Goal: Information Seeking & Learning: Check status

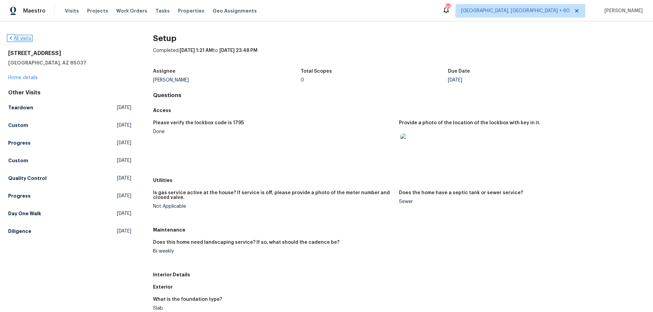
click at [24, 39] on link "All visits" at bounding box center [19, 38] width 23 height 5
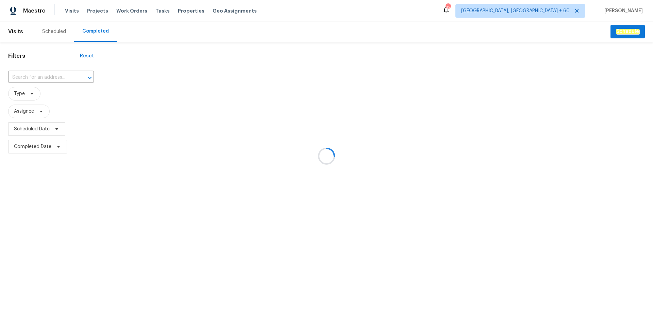
click at [42, 79] on div at bounding box center [326, 156] width 653 height 312
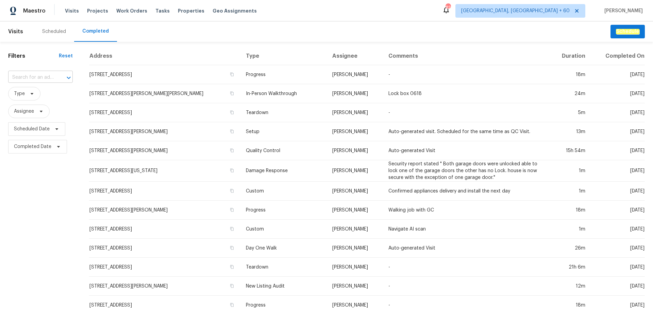
click at [31, 77] on input "text" at bounding box center [31, 77] width 46 height 11
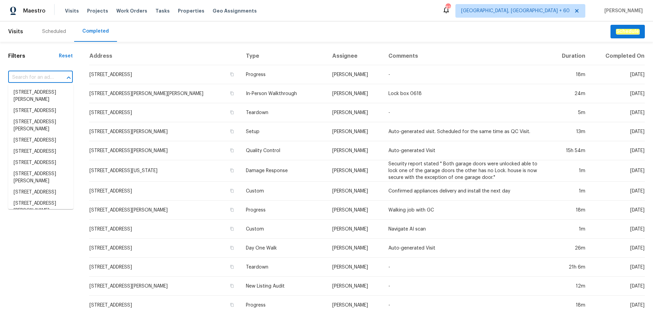
paste input "[STREET_ADDRESS][PERSON_NAME]"
type input "[STREET_ADDRESS][PERSON_NAME]"
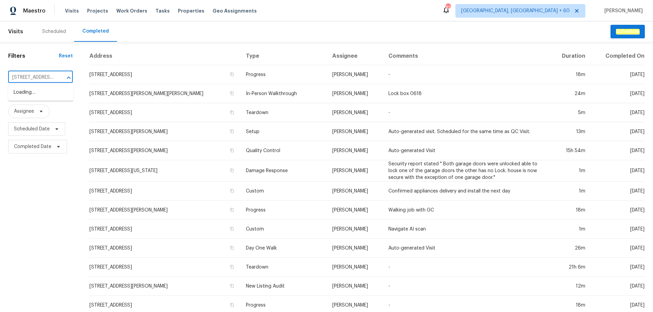
scroll to position [0, 24]
click at [52, 97] on li "[STREET_ADDRESS][PERSON_NAME]" at bounding box center [40, 96] width 65 height 18
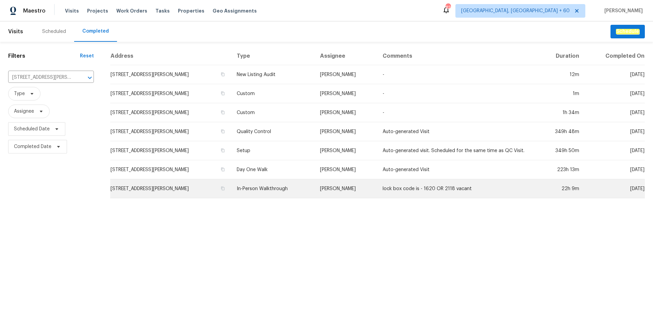
click at [246, 183] on td "In-Person Walkthrough" at bounding box center [272, 188] width 83 height 19
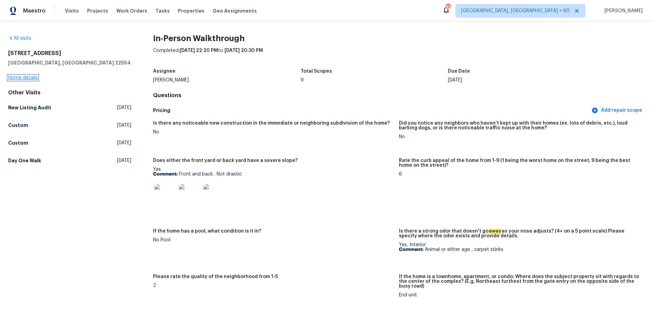
click at [25, 77] on link "Home details" at bounding box center [23, 77] width 30 height 5
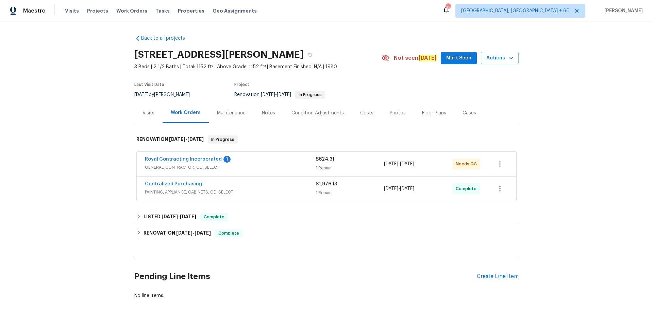
click at [385, 117] on div "Photos" at bounding box center [397, 113] width 32 height 20
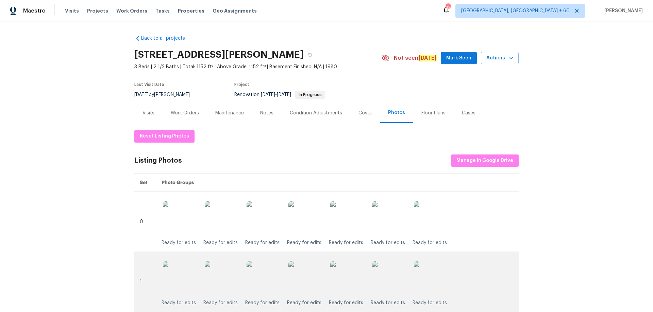
scroll to position [102, 0]
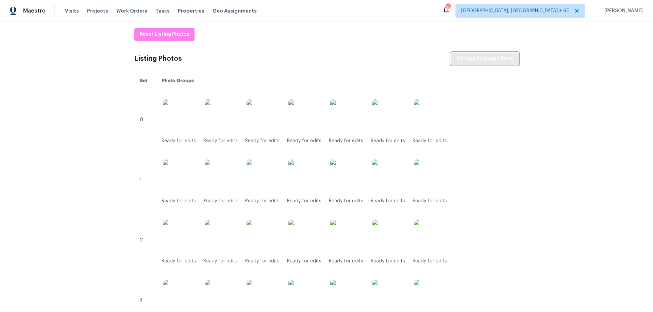
click at [464, 62] on span "Manage in Google Drive" at bounding box center [484, 59] width 57 height 8
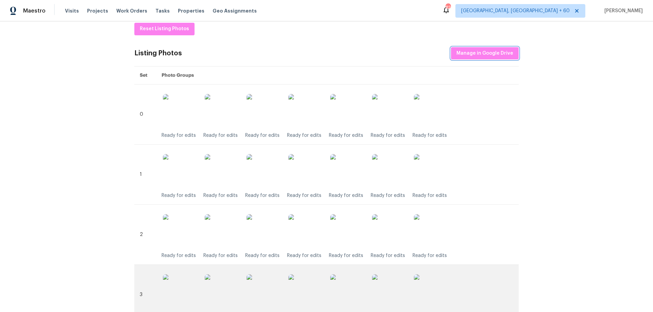
scroll to position [90, 0]
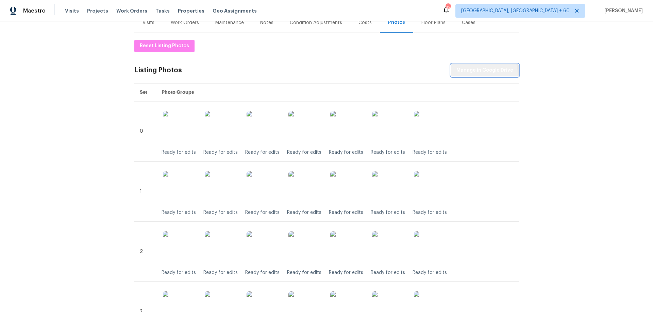
click at [482, 73] on span "Manage in Google Drive" at bounding box center [484, 70] width 57 height 8
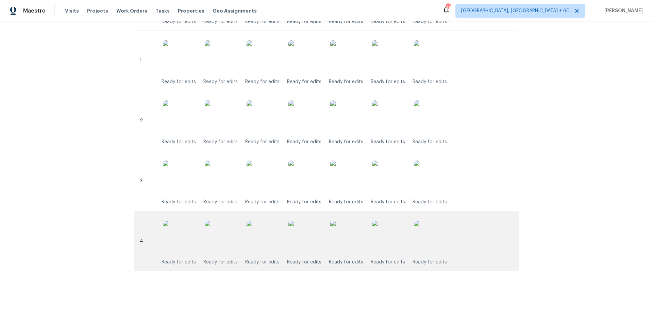
scroll to position [0, 0]
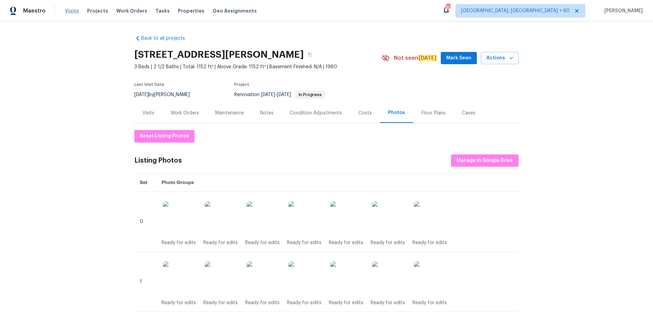
click at [69, 12] on span "Visits" at bounding box center [72, 10] width 14 height 7
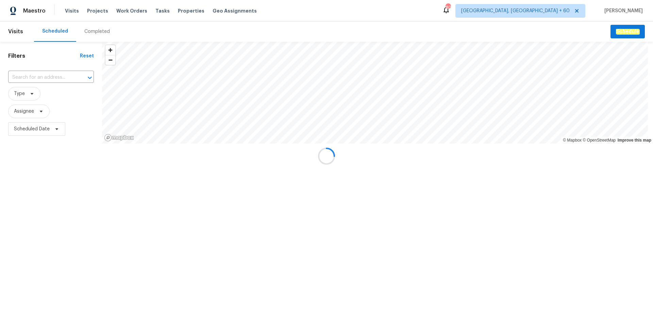
click at [100, 32] on div "Completed" at bounding box center [96, 31] width 25 height 7
click at [61, 77] on div at bounding box center [326, 156] width 653 height 312
click at [47, 76] on div at bounding box center [326, 156] width 653 height 312
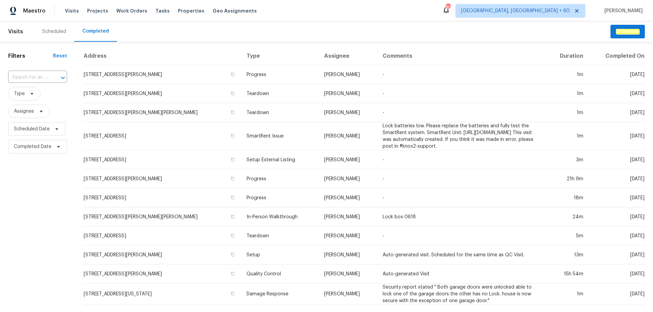
click at [47, 76] on input "text" at bounding box center [28, 77] width 40 height 11
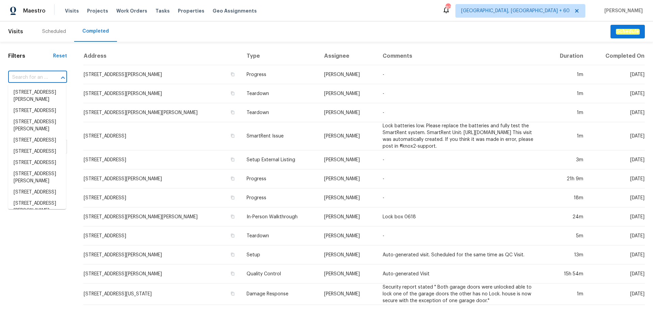
paste input "[STREET_ADDRESS]"
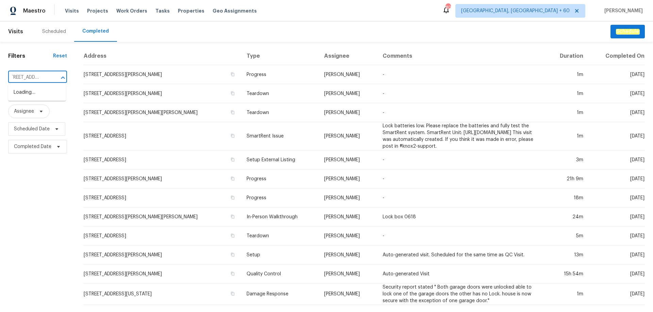
type input "[STREET_ADDRESS]"
click at [40, 98] on li "[STREET_ADDRESS]" at bounding box center [37, 92] width 58 height 11
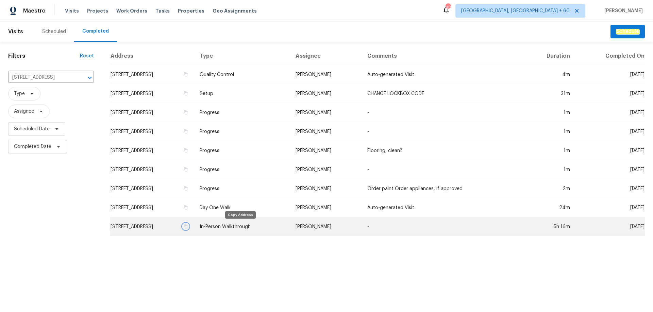
click at [188, 228] on icon "button" at bounding box center [186, 227] width 4 height 4
click at [268, 228] on td "In-Person Walkthrough" at bounding box center [241, 227] width 95 height 19
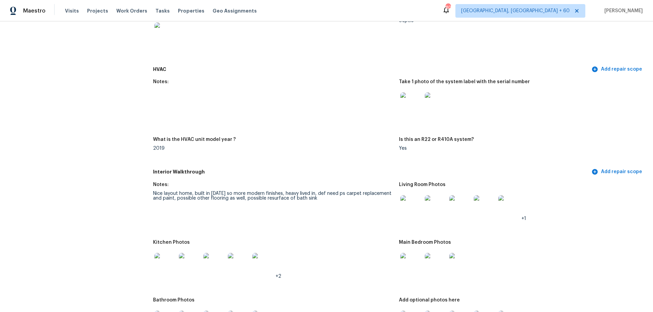
scroll to position [612, 0]
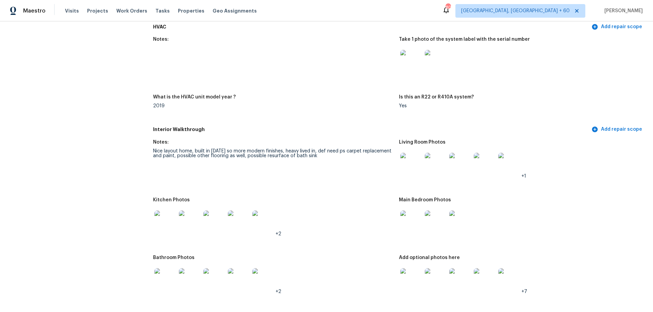
click at [406, 162] on img at bounding box center [411, 164] width 22 height 22
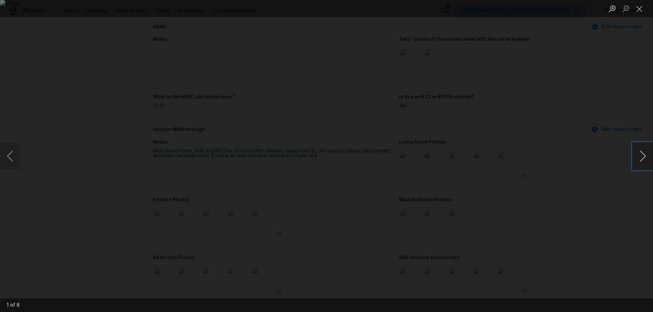
click at [639, 162] on button "Next image" at bounding box center [642, 156] width 20 height 27
click at [13, 161] on button "Previous image" at bounding box center [10, 156] width 20 height 27
click at [640, 13] on button "Close lightbox" at bounding box center [639, 9] width 14 height 12
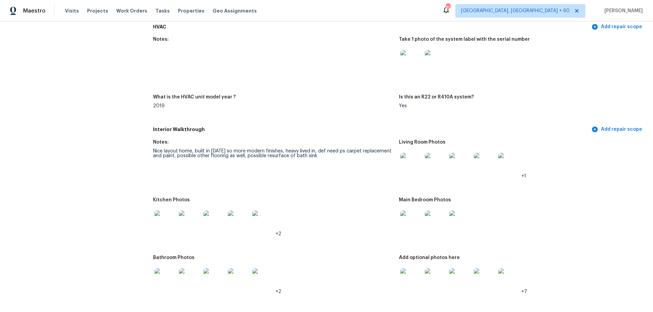
click at [404, 161] on img at bounding box center [411, 164] width 22 height 22
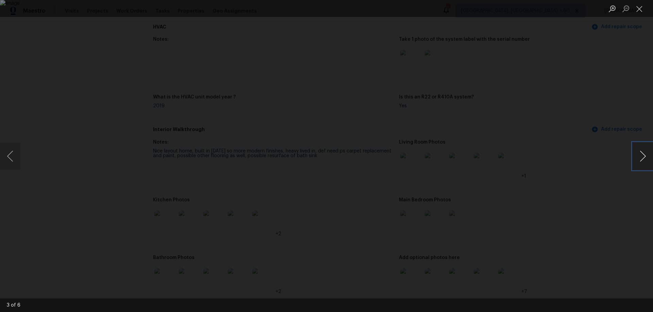
click at [637, 159] on button "Next image" at bounding box center [642, 156] width 20 height 27
click at [638, 8] on button "Close lightbox" at bounding box center [639, 9] width 14 height 12
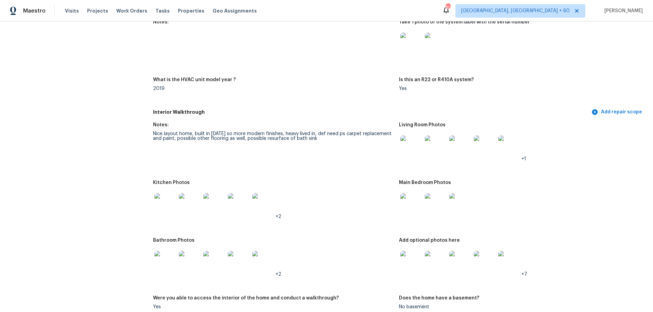
scroll to position [646, 0]
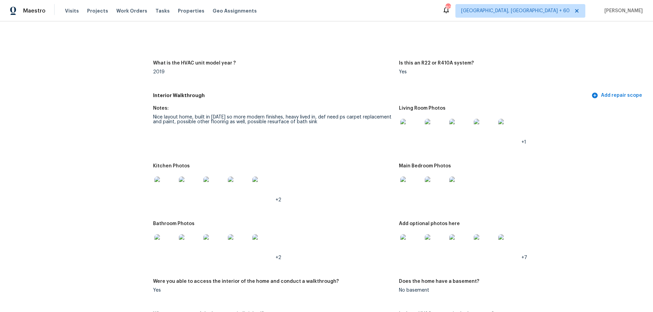
click at [415, 178] on img at bounding box center [411, 188] width 22 height 22
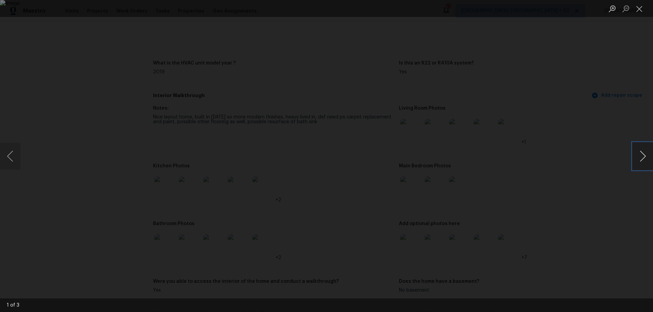
click at [643, 156] on button "Next image" at bounding box center [642, 156] width 20 height 27
click at [640, 8] on button "Close lightbox" at bounding box center [639, 9] width 14 height 12
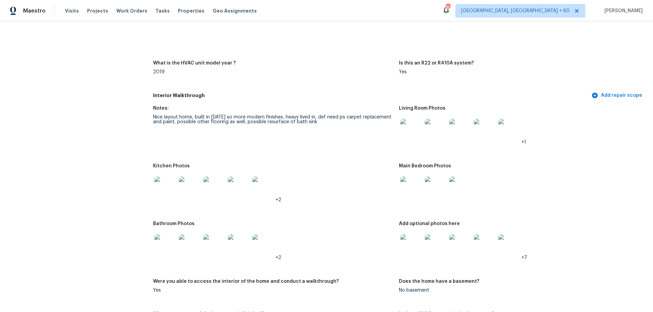
click at [410, 256] on figure "Add optional photos here +7" at bounding box center [522, 247] width 246 height 50
click at [413, 241] on img at bounding box center [411, 245] width 22 height 22
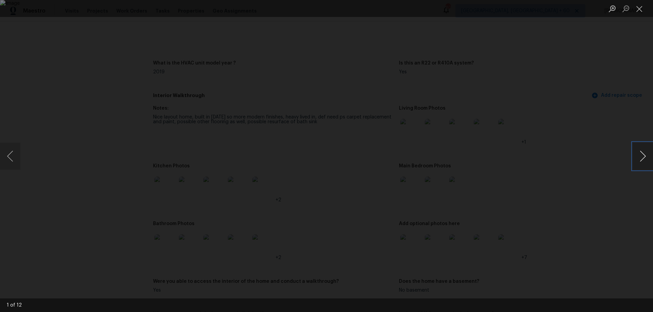
click at [651, 159] on button "Next image" at bounding box center [642, 156] width 20 height 27
click at [640, 6] on button "Close lightbox" at bounding box center [639, 9] width 14 height 12
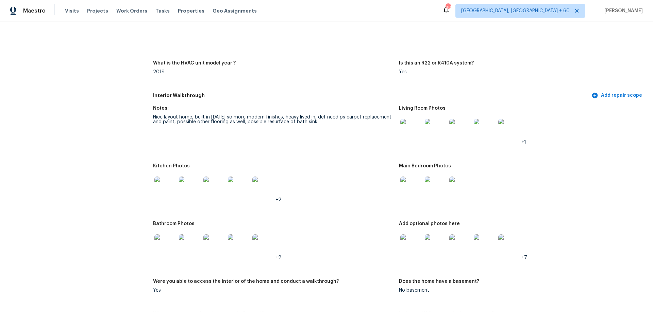
click at [411, 129] on img at bounding box center [411, 130] width 22 height 22
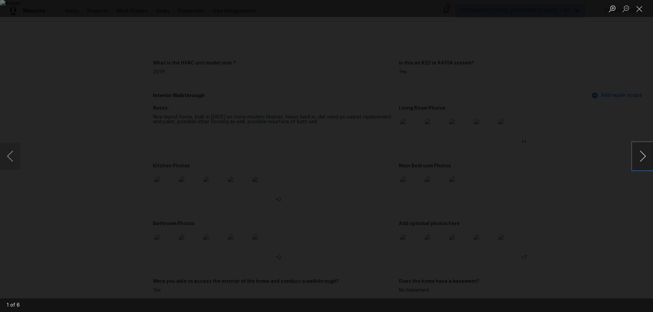
click at [643, 154] on button "Next image" at bounding box center [642, 156] width 20 height 27
click at [644, 11] on button "Close lightbox" at bounding box center [639, 9] width 14 height 12
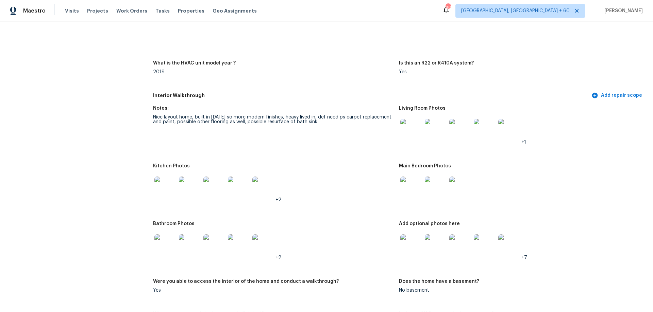
click at [410, 189] on img at bounding box center [411, 188] width 22 height 22
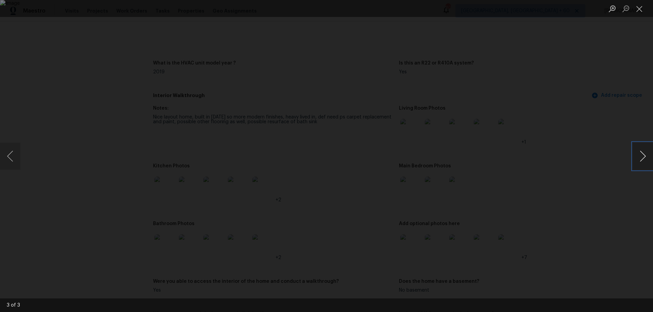
click at [638, 161] on button "Next image" at bounding box center [642, 156] width 20 height 27
click at [639, 11] on button "Close lightbox" at bounding box center [639, 9] width 14 height 12
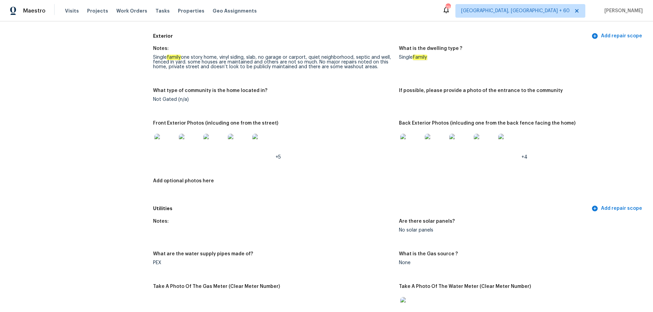
scroll to position [170, 0]
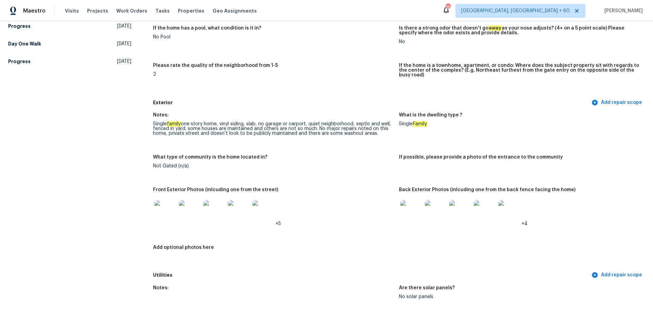
click at [415, 208] on img at bounding box center [411, 212] width 22 height 22
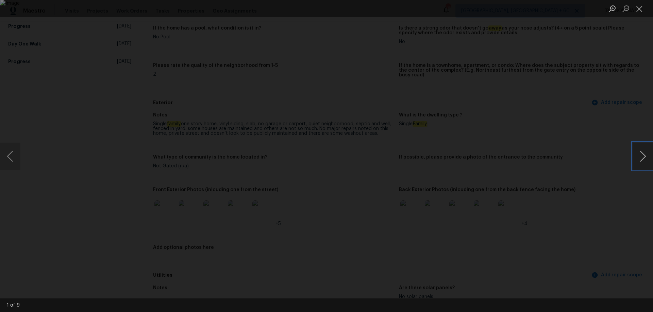
click at [639, 155] on button "Next image" at bounding box center [642, 156] width 20 height 27
click at [638, 8] on button "Close lightbox" at bounding box center [639, 9] width 14 height 12
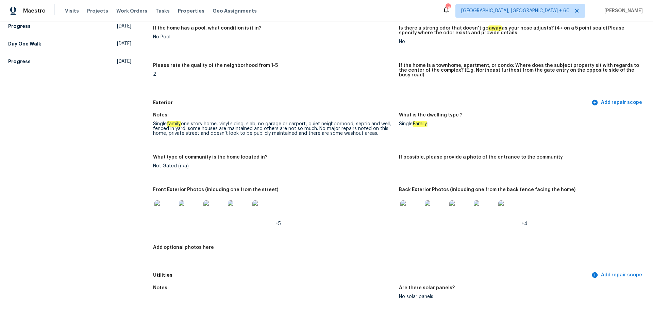
click at [402, 204] on img at bounding box center [411, 212] width 22 height 22
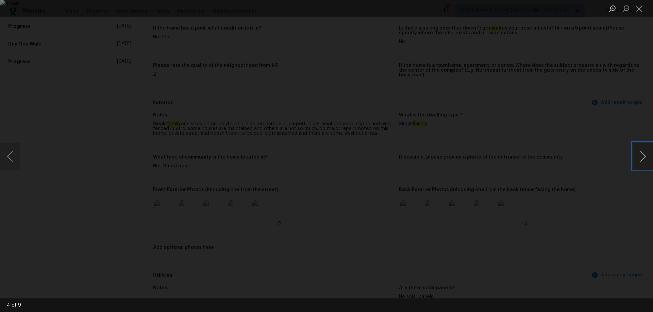
click at [641, 161] on button "Next image" at bounding box center [642, 156] width 20 height 27
click at [640, 11] on button "Close lightbox" at bounding box center [639, 9] width 14 height 12
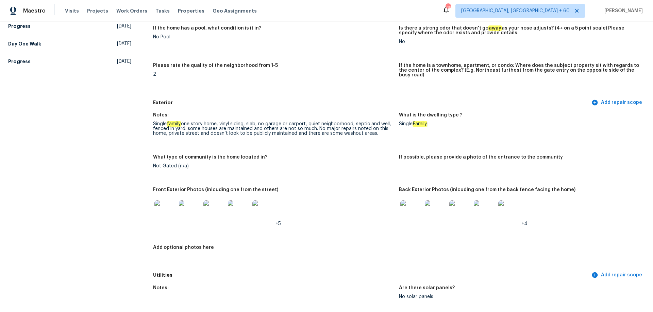
click at [57, 12] on div "Maestro Visits Projects Work Orders Tasks Properties Geo Assignments" at bounding box center [132, 11] width 265 height 14
click at [67, 12] on span "Visits" at bounding box center [72, 10] width 14 height 7
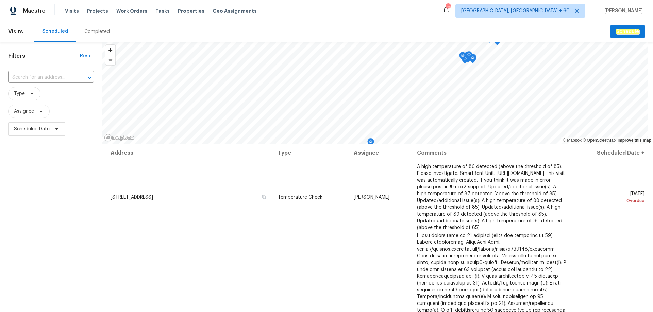
click at [96, 31] on div "Completed" at bounding box center [96, 31] width 25 height 7
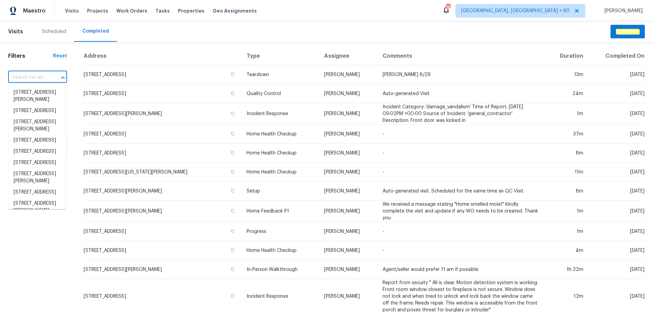
click at [39, 80] on input "text" at bounding box center [28, 77] width 40 height 11
paste input "[STREET_ADDRESS]"
type input "[STREET_ADDRESS]"
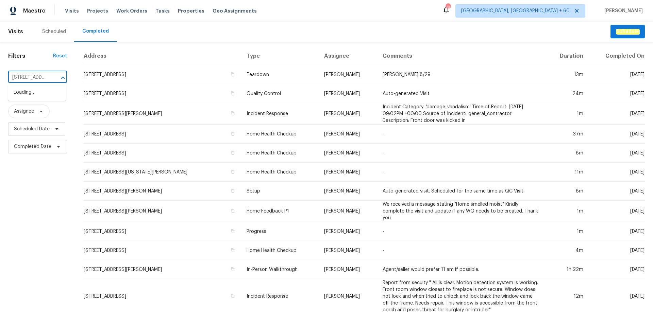
scroll to position [0, 72]
click at [30, 98] on li "[STREET_ADDRESS]" at bounding box center [37, 92] width 58 height 11
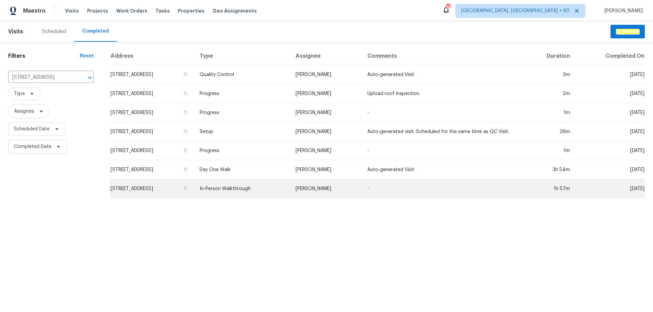
click at [194, 188] on td "[STREET_ADDRESS]" at bounding box center [152, 188] width 84 height 19
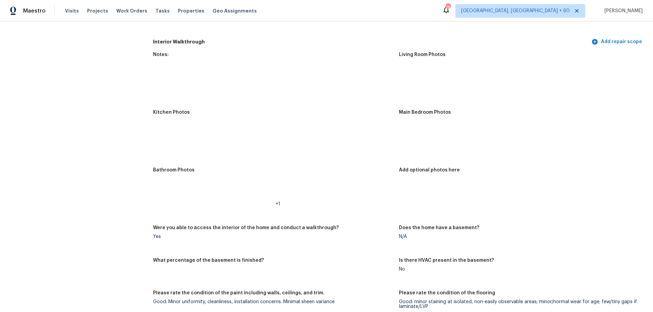
scroll to position [680, 0]
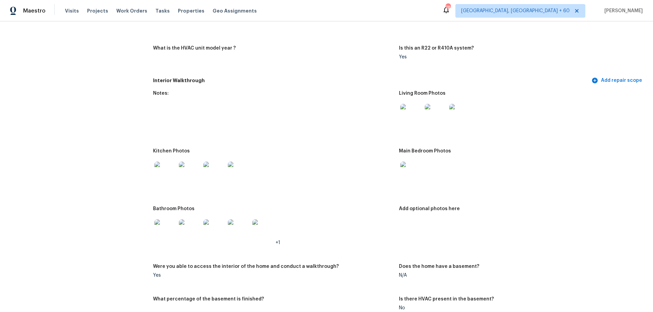
click at [408, 110] on img at bounding box center [411, 115] width 22 height 22
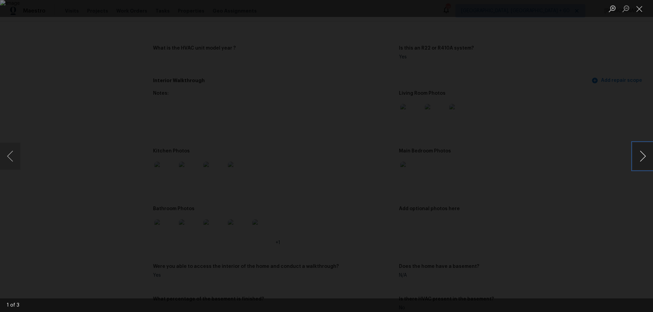
click at [643, 156] on button "Next image" at bounding box center [642, 156] width 20 height 27
click at [6, 157] on button "Previous image" at bounding box center [10, 156] width 20 height 27
click at [639, 8] on button "Close lightbox" at bounding box center [639, 9] width 14 height 12
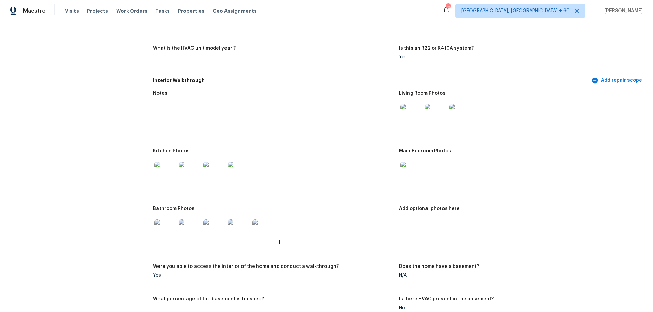
click at [401, 173] on img at bounding box center [411, 173] width 22 height 22
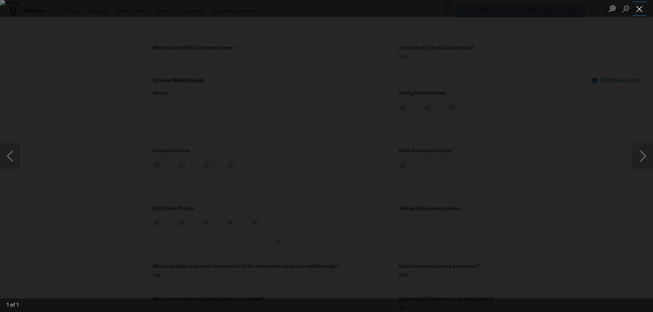
click at [639, 7] on button "Close lightbox" at bounding box center [639, 9] width 14 height 12
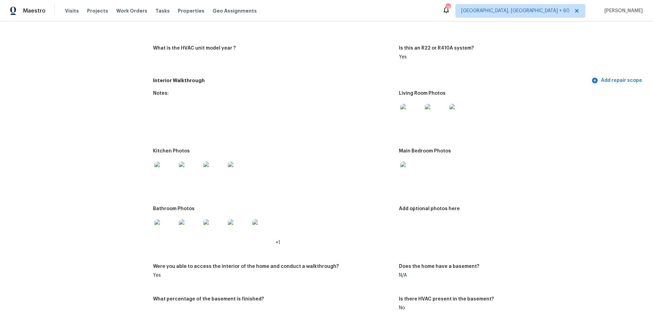
click at [166, 228] on img at bounding box center [165, 231] width 22 height 22
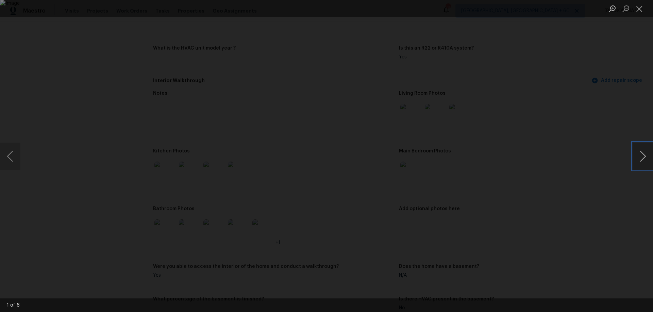
click at [643, 155] on button "Next image" at bounding box center [642, 156] width 20 height 27
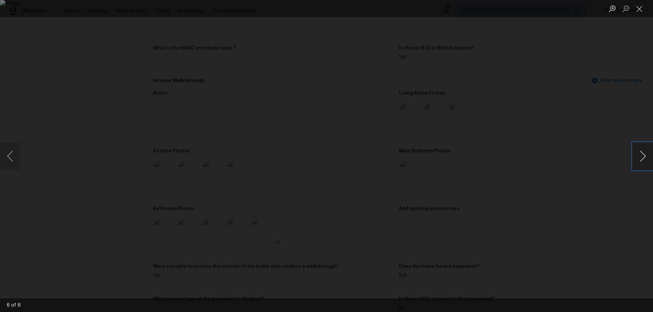
click at [643, 155] on button "Next image" at bounding box center [642, 156] width 20 height 27
click at [636, 8] on button "Close lightbox" at bounding box center [639, 9] width 14 height 12
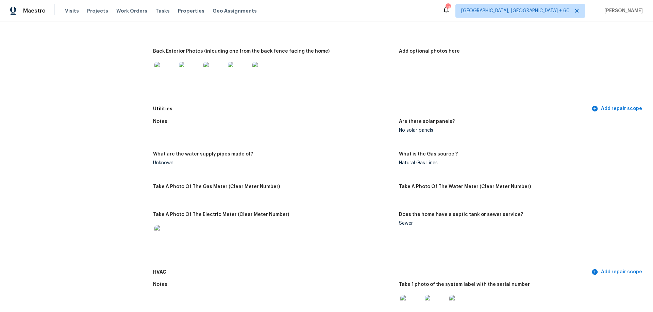
scroll to position [272, 0]
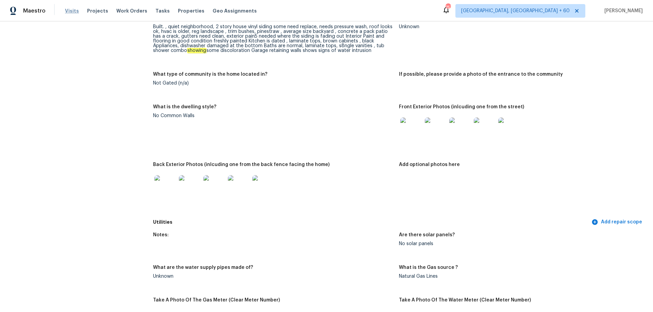
click at [70, 12] on span "Visits" at bounding box center [72, 10] width 14 height 7
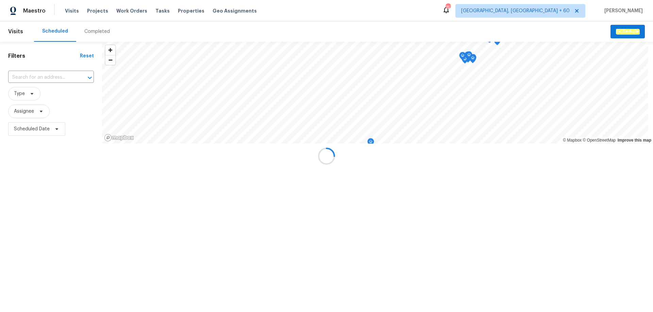
click at [102, 30] on div at bounding box center [326, 156] width 653 height 312
click at [96, 33] on div at bounding box center [326, 156] width 653 height 312
click at [92, 33] on div at bounding box center [326, 156] width 653 height 312
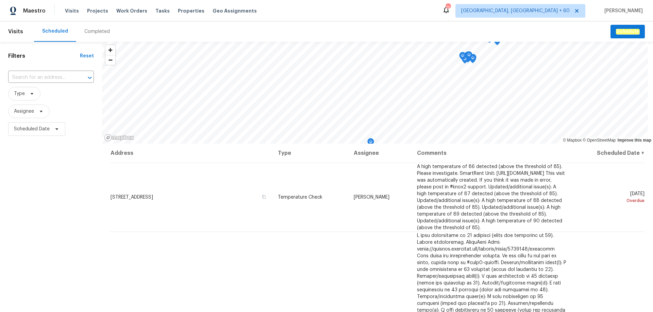
click at [94, 32] on div "Completed" at bounding box center [96, 31] width 25 height 7
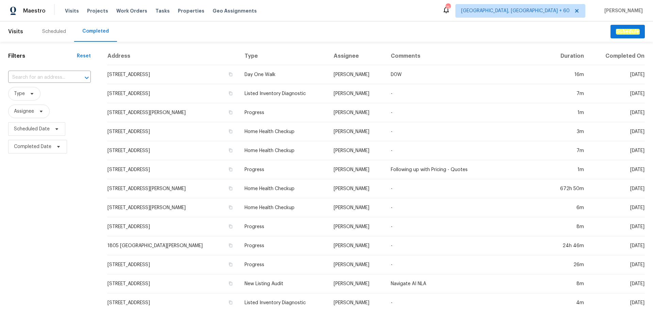
click at [38, 76] on input "text" at bounding box center [40, 77] width 64 height 11
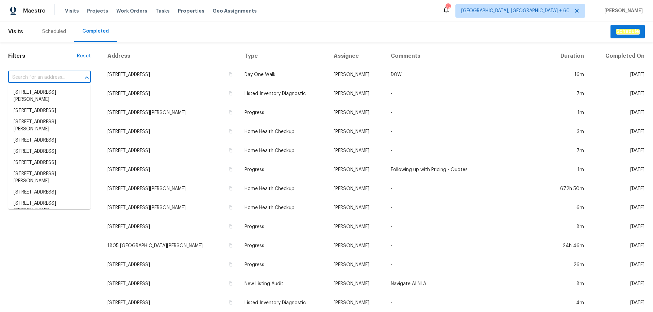
paste input "[STREET_ADDRESS][PERSON_NAME]"
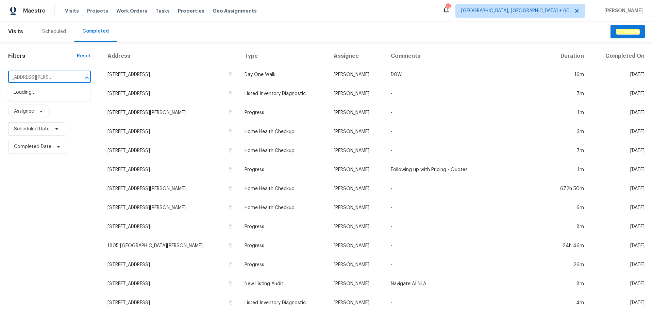
type input "[STREET_ADDRESS][PERSON_NAME]"
click at [38, 109] on icon at bounding box center [40, 111] width 5 height 5
click at [81, 73] on div at bounding box center [82, 78] width 18 height 10
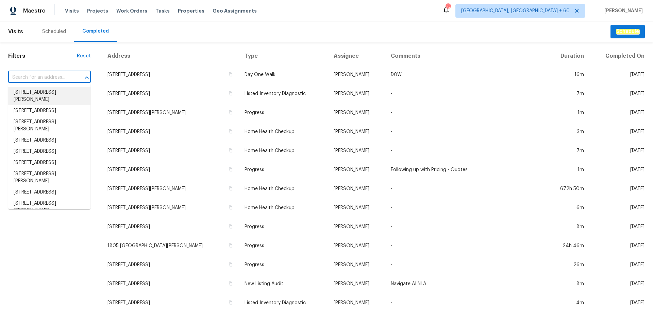
paste input "[STREET_ADDRESS][PERSON_NAME]"
type input "[STREET_ADDRESS][PERSON_NAME]"
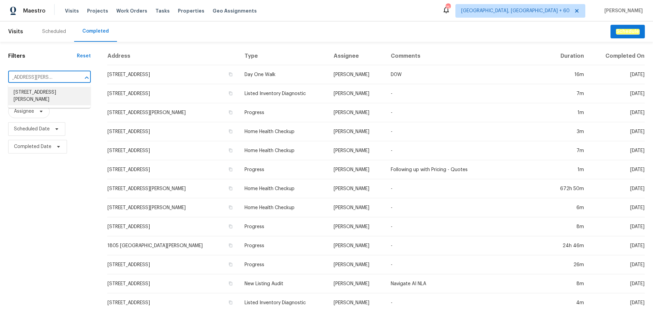
click at [70, 99] on li "[STREET_ADDRESS][PERSON_NAME]" at bounding box center [49, 96] width 82 height 18
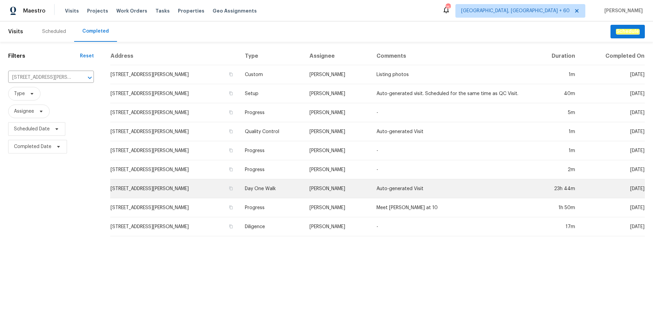
click at [192, 188] on td "[STREET_ADDRESS][PERSON_NAME]" at bounding box center [174, 188] width 129 height 19
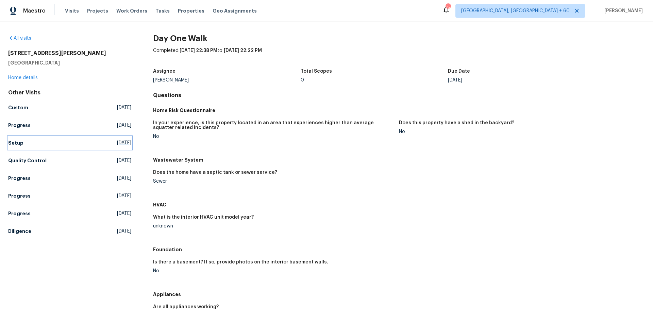
click at [15, 139] on link "Setup [DATE]" at bounding box center [69, 143] width 123 height 12
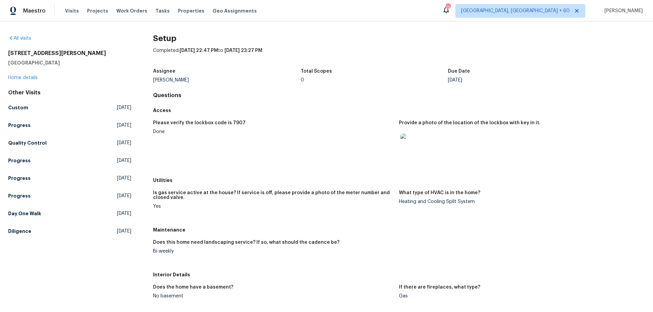
click at [78, 10] on div "Visits Projects Work Orders Tasks Properties Geo Assignments" at bounding box center [165, 11] width 200 height 14
click at [75, 12] on span "Visits" at bounding box center [72, 10] width 14 height 7
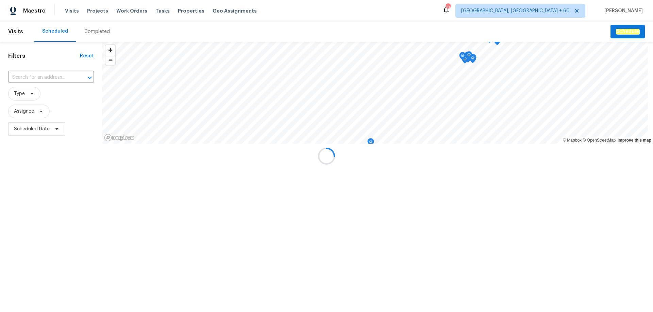
click at [102, 31] on div at bounding box center [326, 156] width 653 height 312
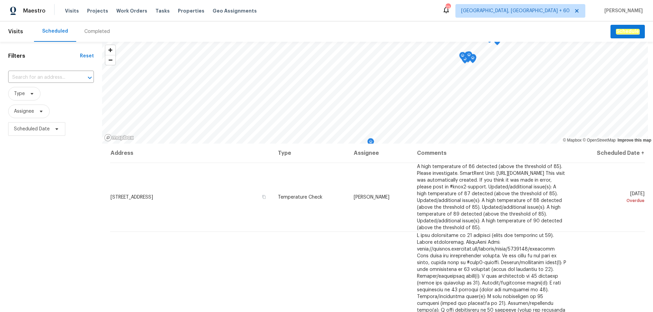
click at [89, 31] on div "Completed" at bounding box center [96, 31] width 25 height 7
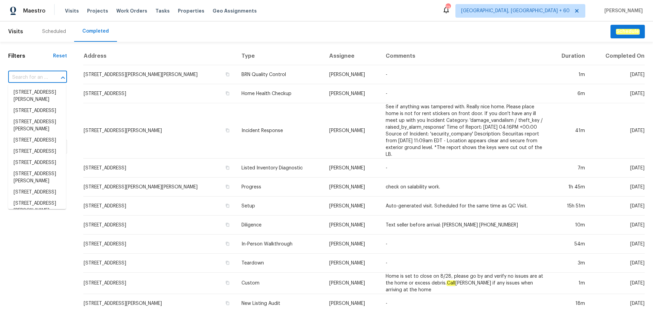
click at [35, 75] on input "text" at bounding box center [28, 77] width 40 height 11
paste input "[STREET_ADDRESS]"
type input "[STREET_ADDRESS]"
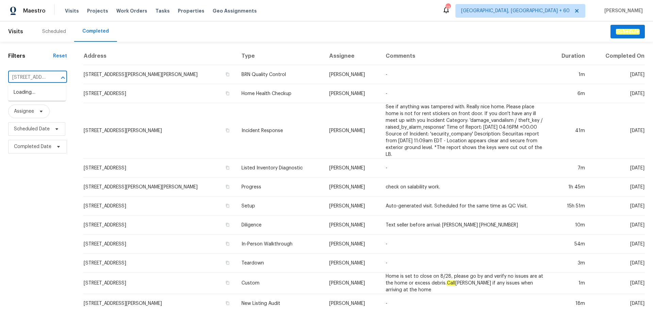
scroll to position [0, 38]
click at [30, 96] on li "[STREET_ADDRESS]" at bounding box center [37, 92] width 58 height 11
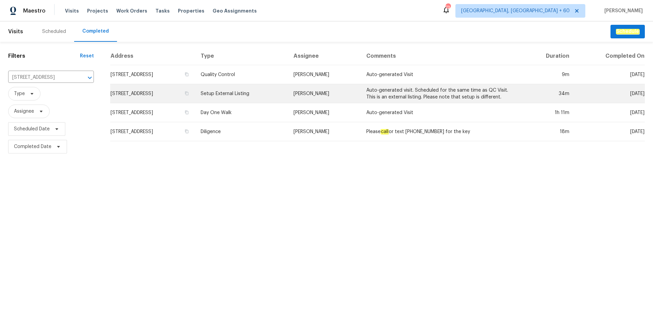
click at [149, 93] on td "[STREET_ADDRESS]" at bounding box center [152, 93] width 85 height 19
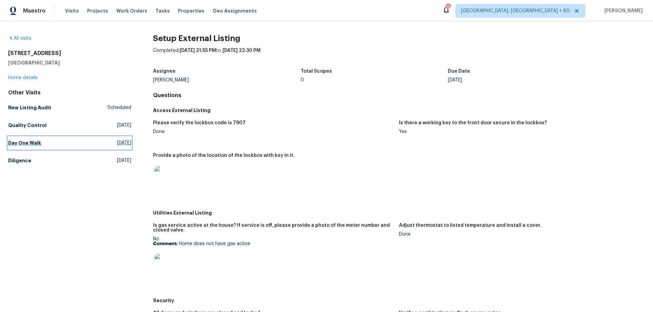
click at [30, 143] on h5 "Day One Walk" at bounding box center [24, 143] width 33 height 7
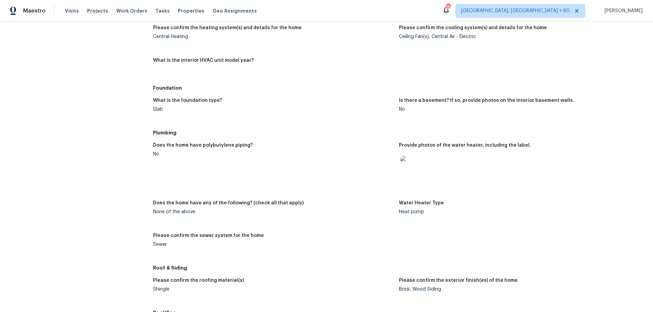
scroll to position [714, 0]
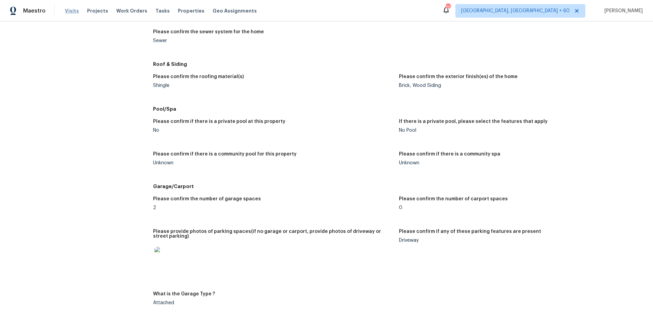
click at [69, 9] on span "Visits" at bounding box center [72, 10] width 14 height 7
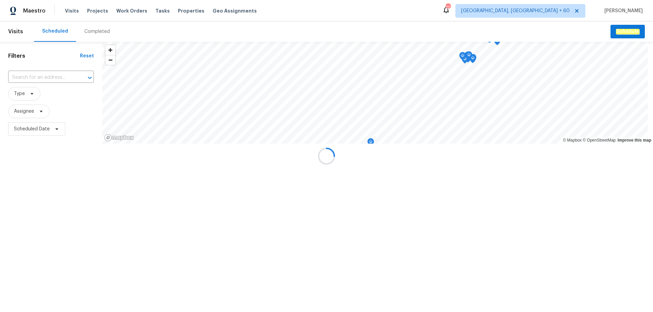
click at [94, 34] on div at bounding box center [326, 156] width 653 height 312
click at [95, 33] on div "Completed" at bounding box center [96, 31] width 25 height 7
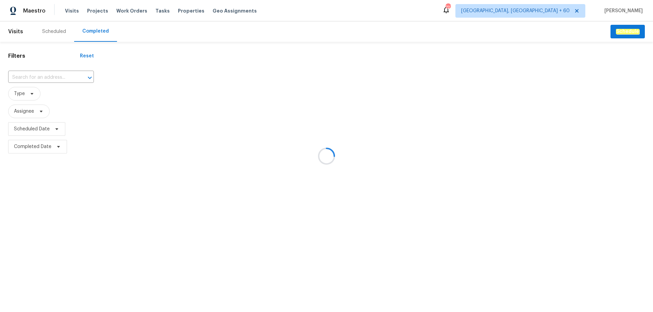
click at [31, 79] on div at bounding box center [326, 156] width 653 height 312
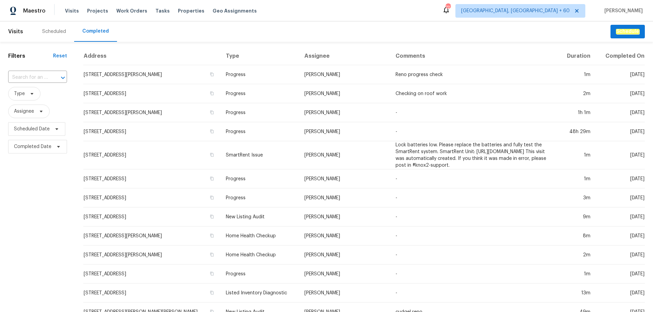
click at [33, 76] on input "text" at bounding box center [28, 77] width 40 height 11
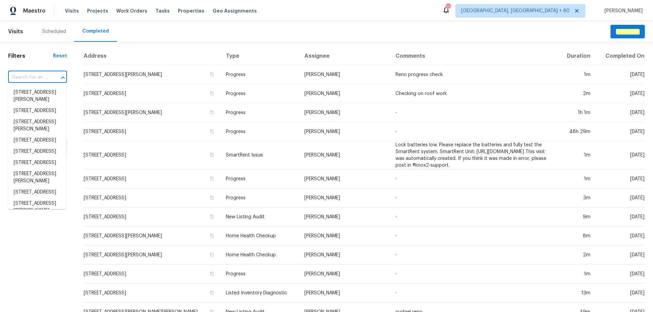
paste input "[STREET_ADDRESS]"
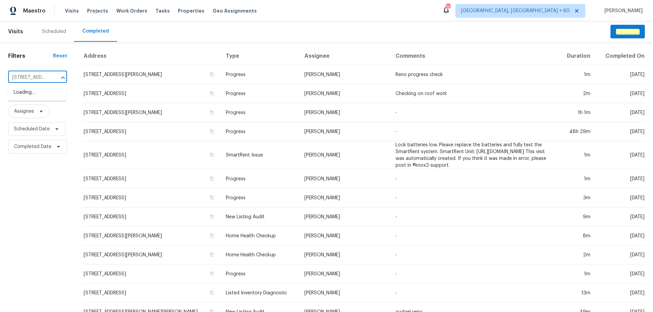
scroll to position [0, 61]
type input "[STREET_ADDRESS]"
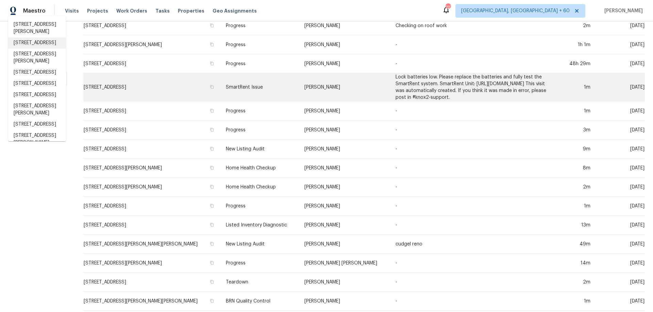
scroll to position [0, 0]
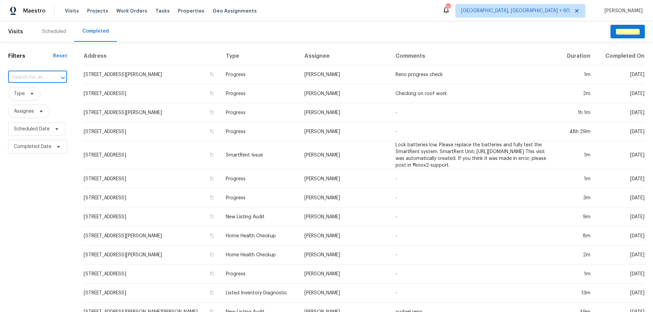
click at [30, 80] on input "text" at bounding box center [28, 77] width 40 height 11
paste input "[STREET_ADDRESS]"
type input "[STREET_ADDRESS]"
click at [32, 98] on li "[STREET_ADDRESS]" at bounding box center [37, 92] width 58 height 11
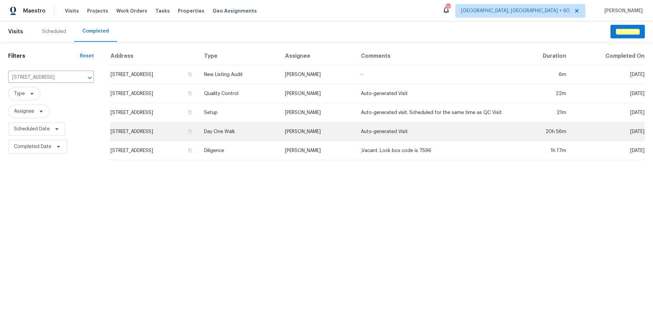
click at [184, 129] on td "[STREET_ADDRESS]" at bounding box center [154, 131] width 88 height 19
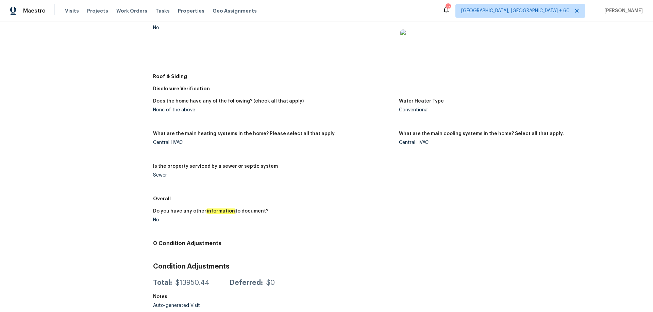
scroll to position [28, 0]
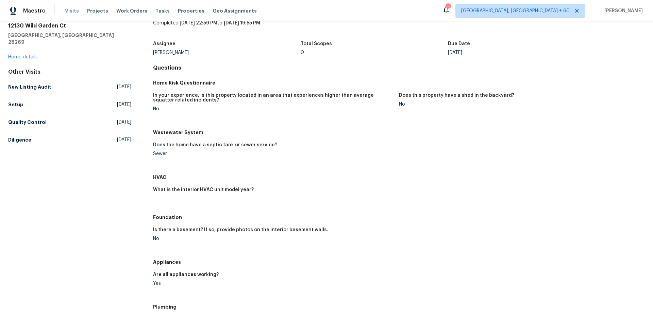
click at [67, 10] on span "Visits" at bounding box center [72, 10] width 14 height 7
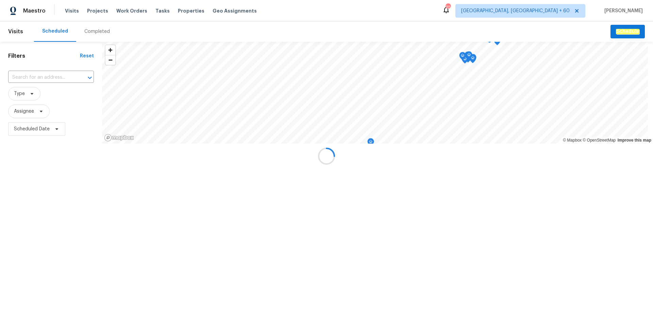
click at [99, 26] on div at bounding box center [326, 156] width 653 height 312
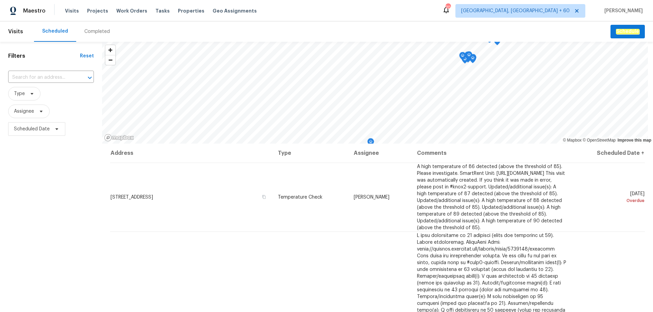
click at [99, 30] on div "Completed" at bounding box center [96, 31] width 25 height 7
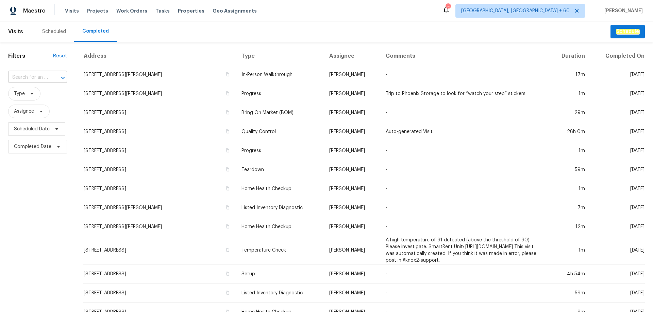
click at [51, 77] on div at bounding box center [58, 78] width 18 height 10
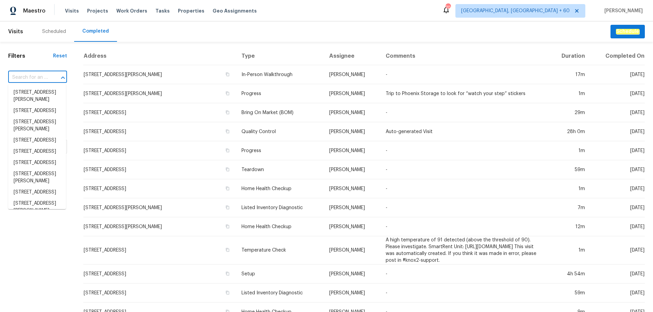
paste input "[STREET_ADDRESS]"
type input "[STREET_ADDRESS]"
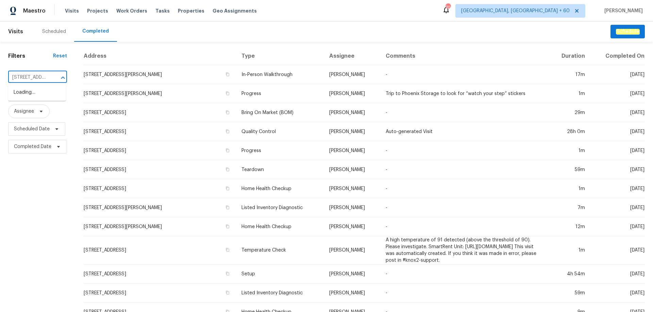
scroll to position [0, 69]
click at [41, 98] on li "[STREET_ADDRESS]" at bounding box center [37, 92] width 58 height 11
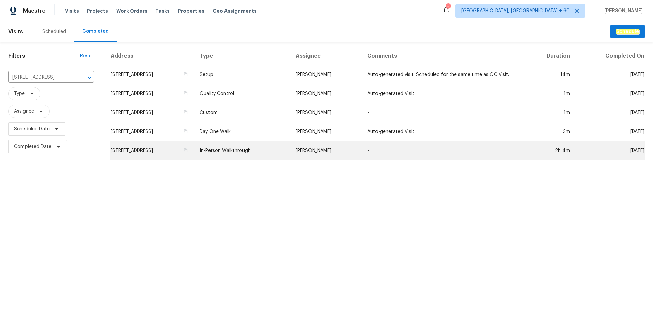
click at [274, 147] on td "In-Person Walkthrough" at bounding box center [241, 150] width 95 height 19
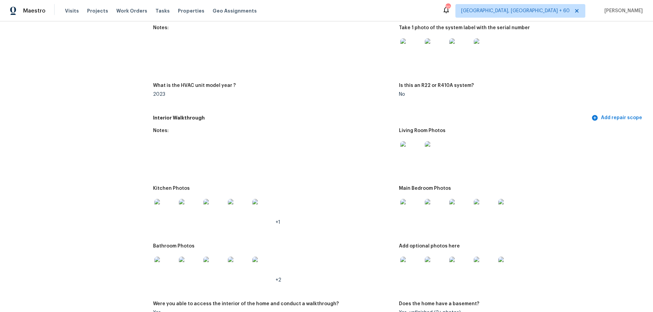
scroll to position [646, 0]
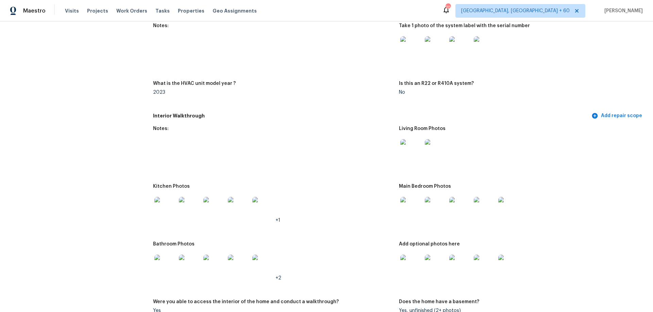
click at [407, 156] on div at bounding box center [411, 150] width 24 height 30
click at [409, 149] on img at bounding box center [411, 150] width 22 height 22
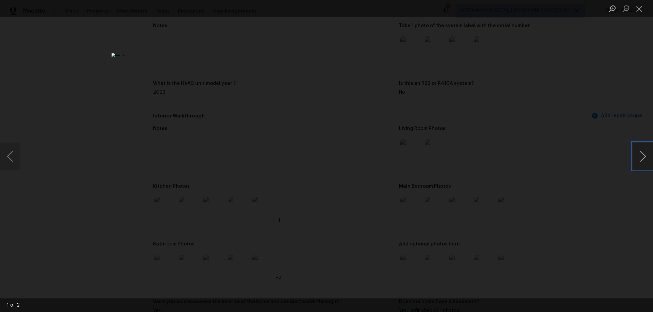
click at [642, 164] on button "Next image" at bounding box center [642, 156] width 20 height 27
click at [641, 10] on button "Close lightbox" at bounding box center [639, 9] width 14 height 12
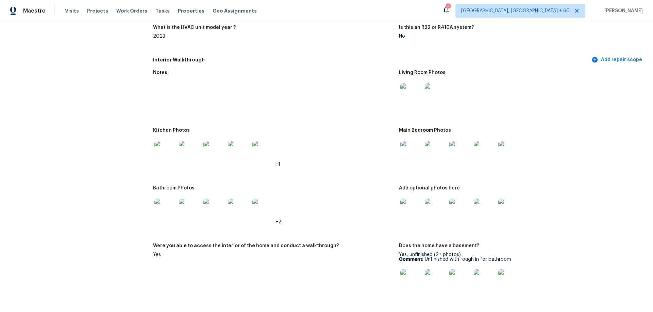
scroll to position [714, 0]
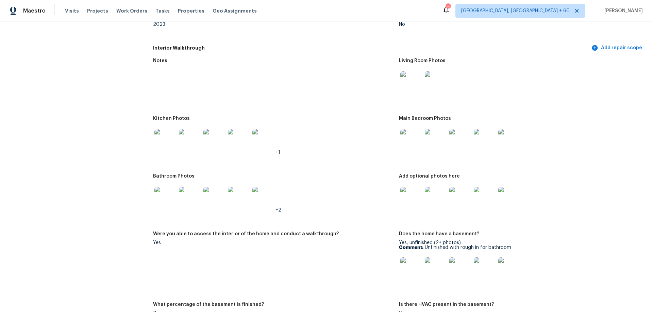
click at [405, 137] on img at bounding box center [411, 140] width 22 height 22
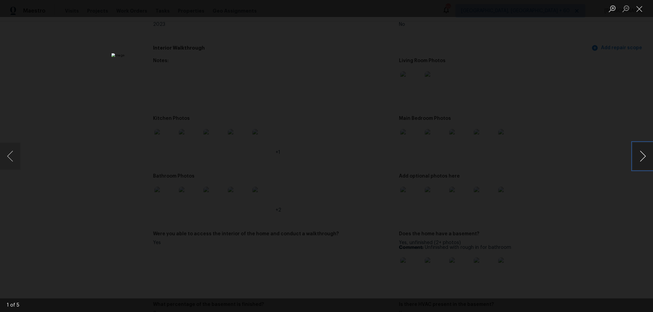
click at [641, 156] on button "Next image" at bounding box center [642, 156] width 20 height 27
click at [640, 8] on button "Close lightbox" at bounding box center [639, 9] width 14 height 12
